Goal: Information Seeking & Learning: Learn about a topic

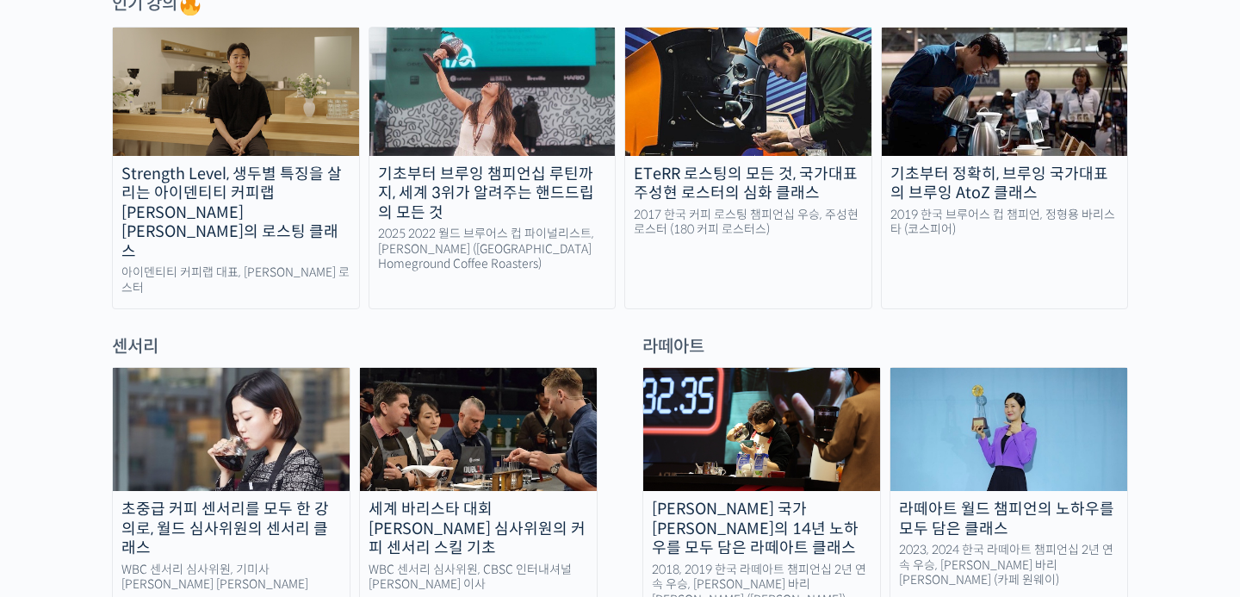
scroll to position [960, 0]
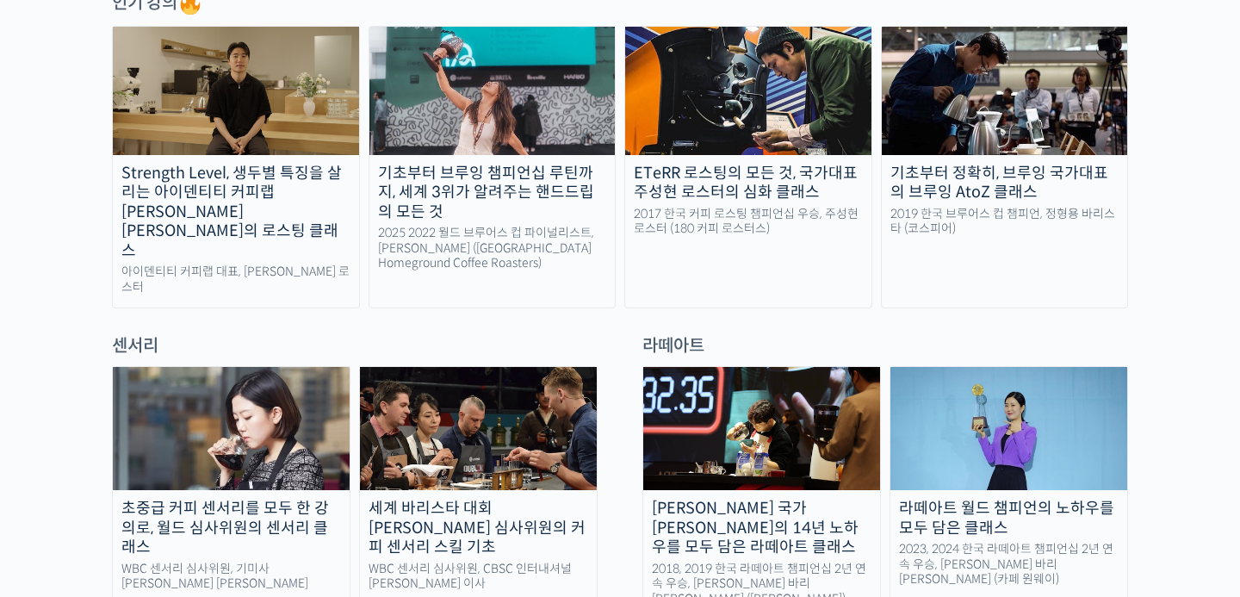
click at [292, 498] on div "초중급 커피 센서리를 모두 한 강의로, 월드 심사위원의 센서리 클래스" at bounding box center [231, 527] width 237 height 59
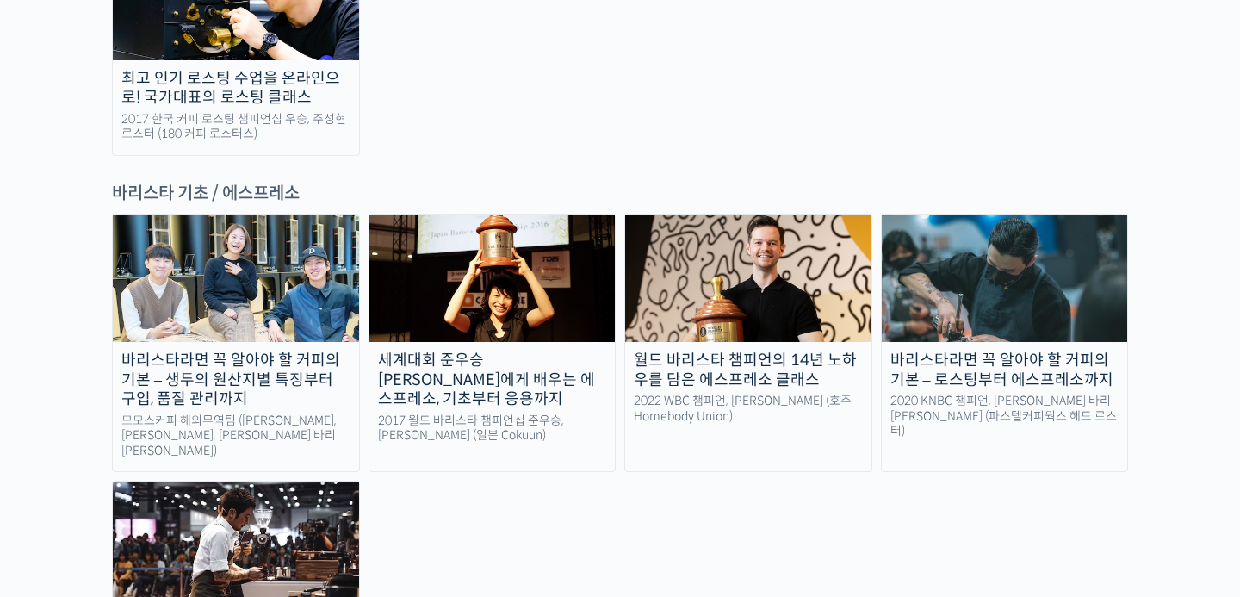
scroll to position [2272, 0]
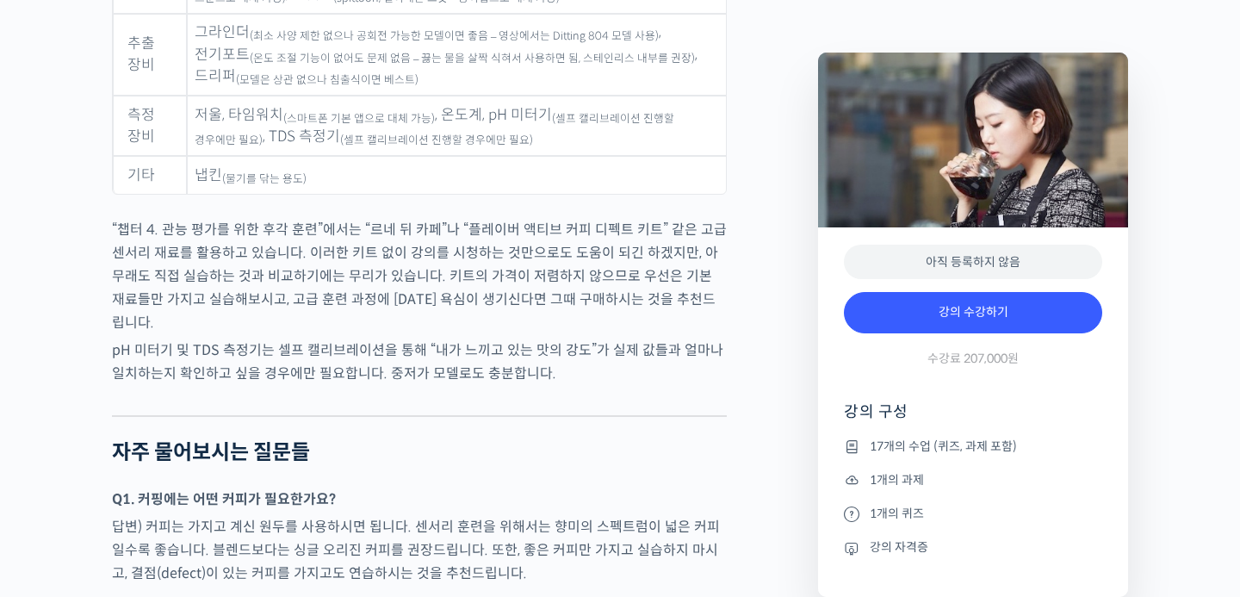
scroll to position [8896, 0]
